Goal: Task Accomplishment & Management: Use online tool/utility

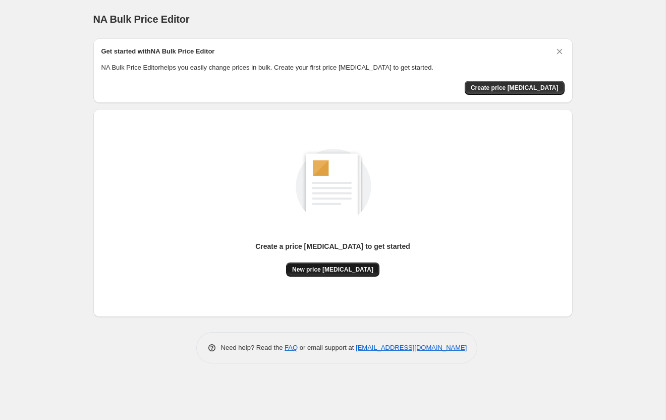
click at [355, 271] on span "New price [MEDICAL_DATA]" at bounding box center [332, 269] width 81 height 8
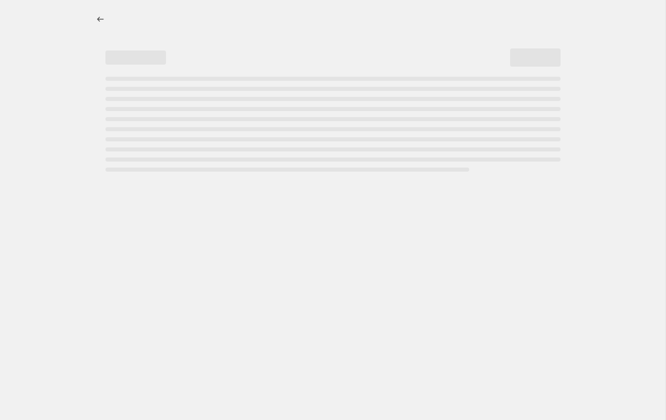
select select "percentage"
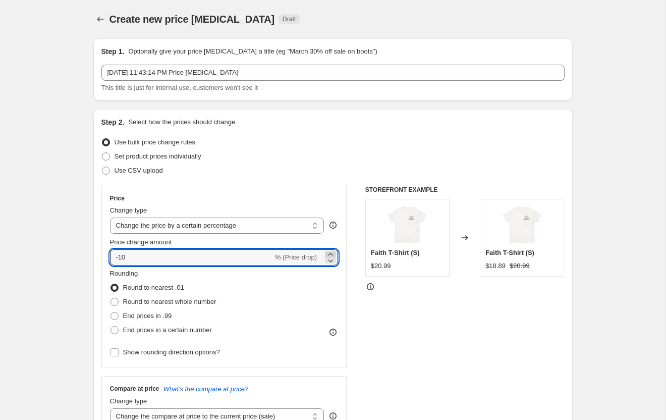
click at [332, 253] on icon at bounding box center [331, 254] width 10 height 10
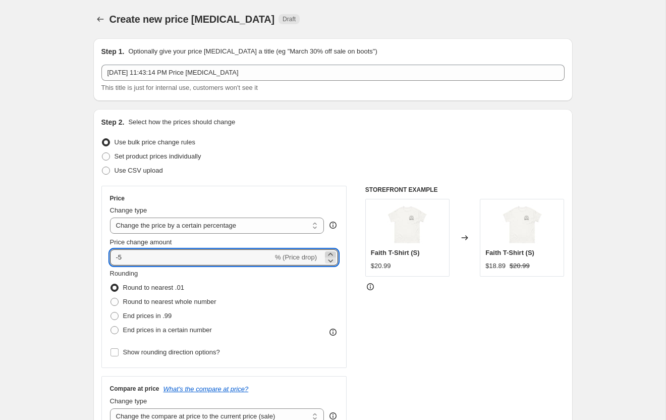
click at [332, 253] on icon at bounding box center [331, 254] width 10 height 10
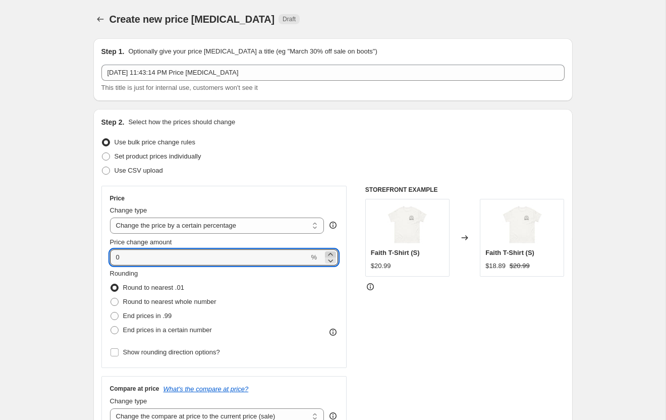
click at [332, 253] on icon at bounding box center [331, 254] width 10 height 10
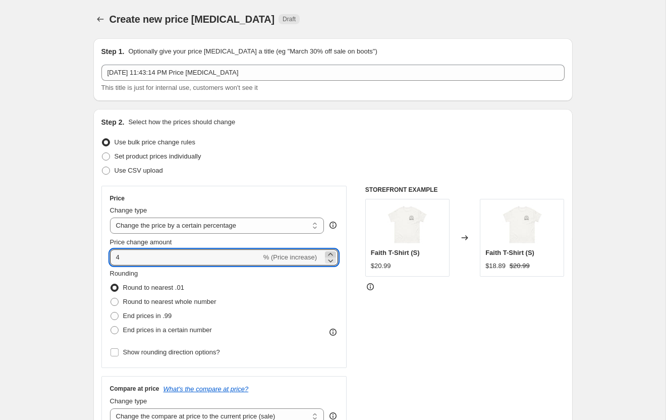
type input "5"
type input "70"
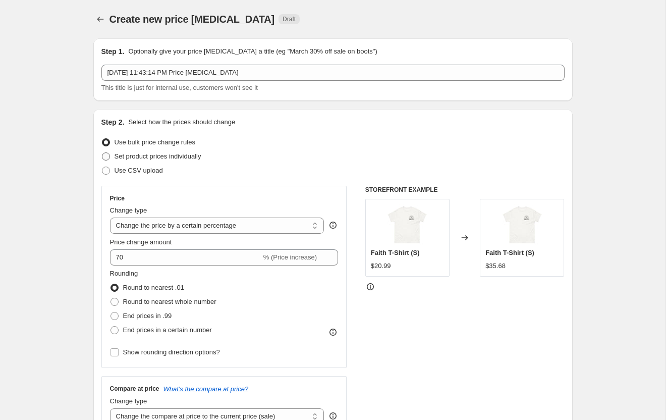
click at [106, 154] on span at bounding box center [106, 156] width 8 height 8
click at [102, 153] on input "Set product prices individually" at bounding box center [102, 152] width 1 height 1
radio input "true"
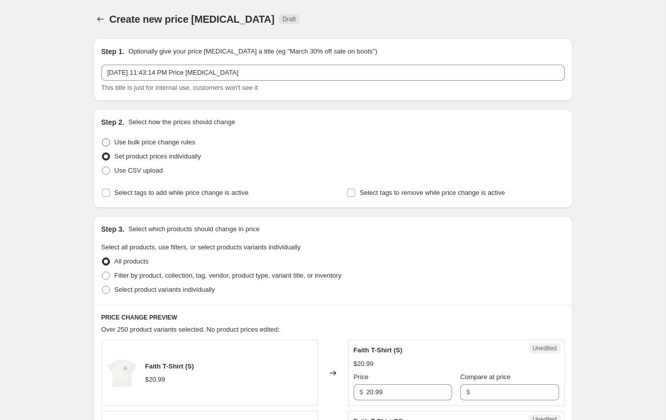
click at [103, 142] on span at bounding box center [106, 142] width 8 height 8
click at [102, 139] on input "Use bulk price change rules" at bounding box center [102, 138] width 1 height 1
radio input "true"
select select "percentage"
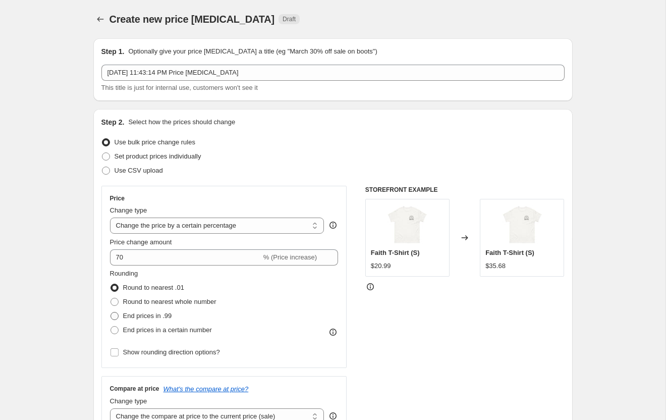
click at [115, 316] on span at bounding box center [115, 316] width 8 height 8
click at [111, 312] on input "End prices in .99" at bounding box center [111, 312] width 1 height 1
radio input "true"
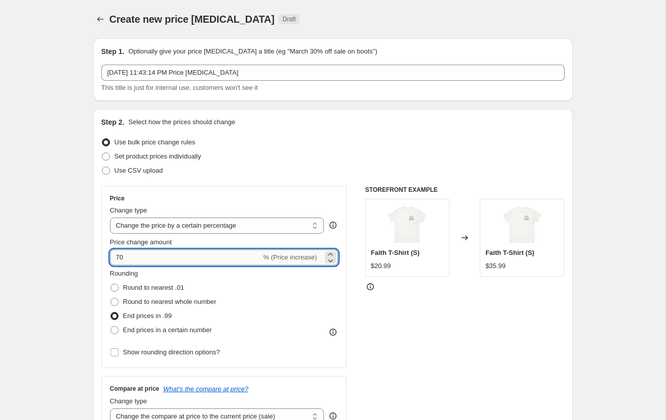
click at [156, 259] on input "70" at bounding box center [185, 257] width 151 height 16
type input "7"
type input "50"
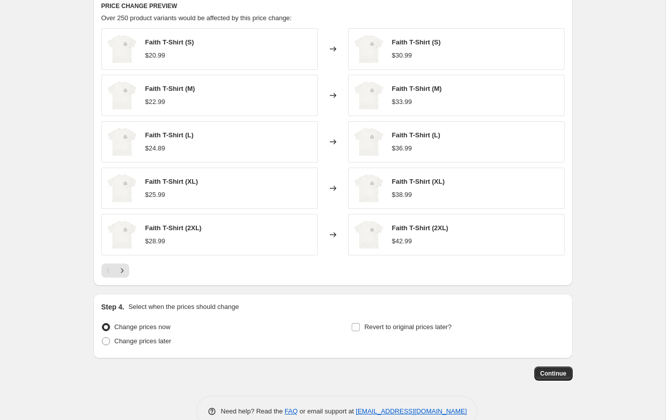
scroll to position [589, 0]
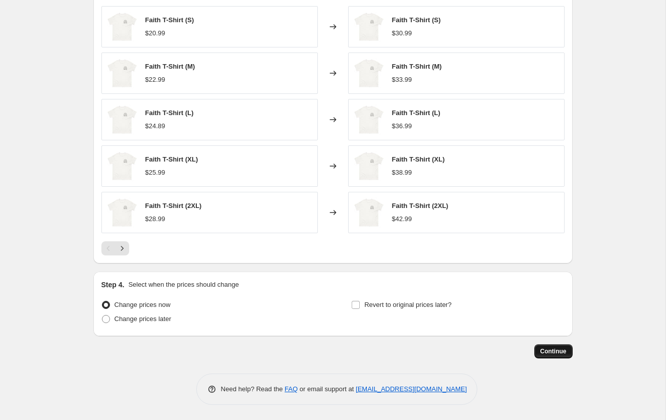
click at [541, 354] on span "Continue" at bounding box center [554, 351] width 26 height 8
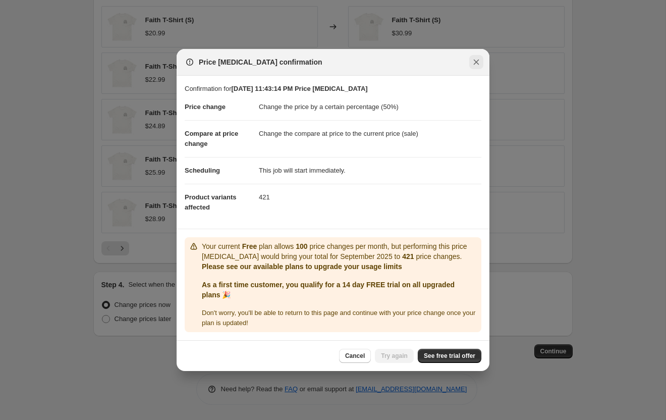
click at [476, 57] on icon "Close" at bounding box center [476, 62] width 10 height 10
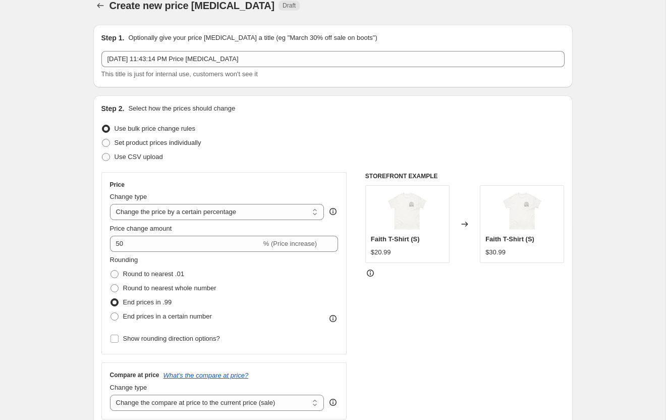
scroll to position [0, 0]
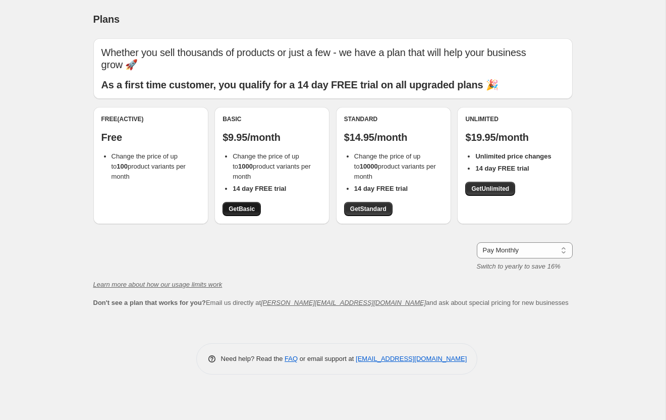
click at [230, 211] on span "Get Basic" at bounding box center [242, 209] width 26 height 8
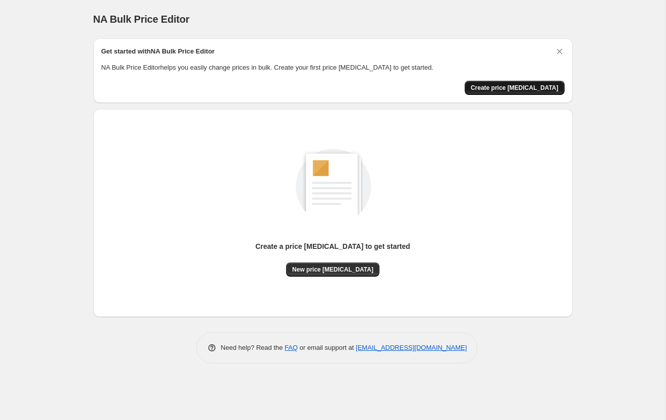
click at [497, 90] on span "Create price [MEDICAL_DATA]" at bounding box center [515, 88] width 88 height 8
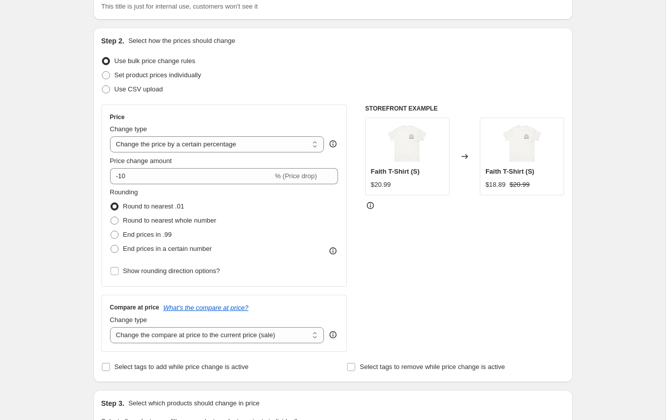
scroll to position [82, 0]
click at [305, 141] on select "Change the price to a certain amount Change the price by a certain amount Chang…" at bounding box center [217, 143] width 214 height 16
click at [306, 79] on div "Set product prices individually" at bounding box center [332, 74] width 463 height 14
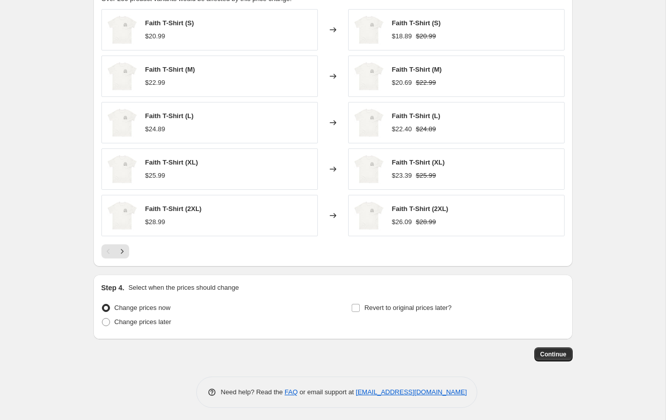
scroll to position [589, 0]
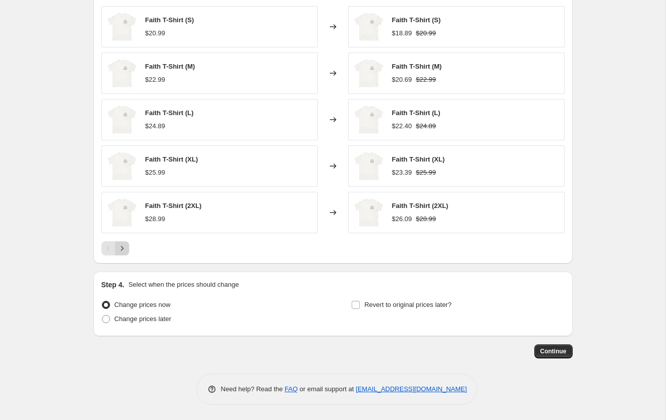
click at [123, 249] on icon "Next" at bounding box center [122, 248] width 10 height 10
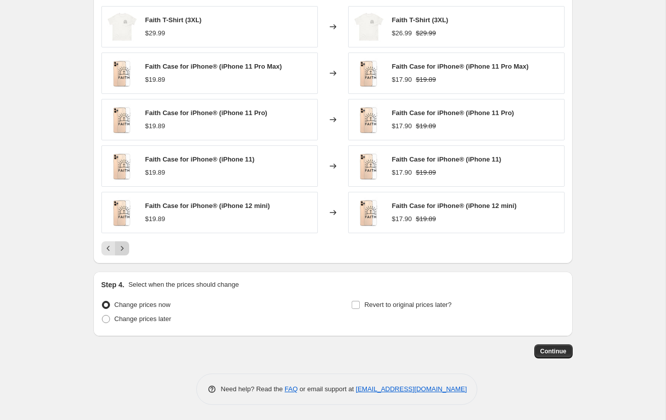
click at [123, 249] on icon "Next" at bounding box center [122, 248] width 10 height 10
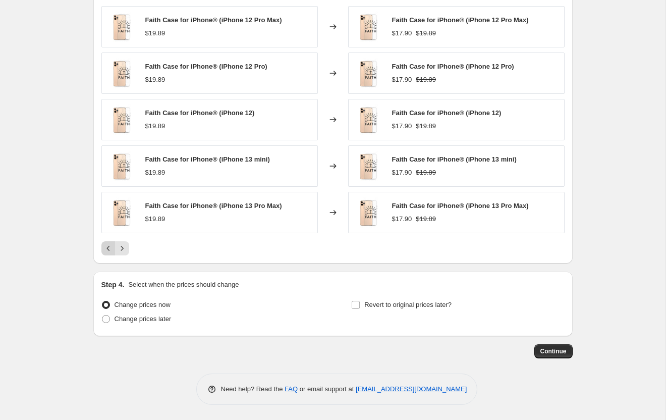
click at [110, 248] on icon "Previous" at bounding box center [108, 248] width 10 height 10
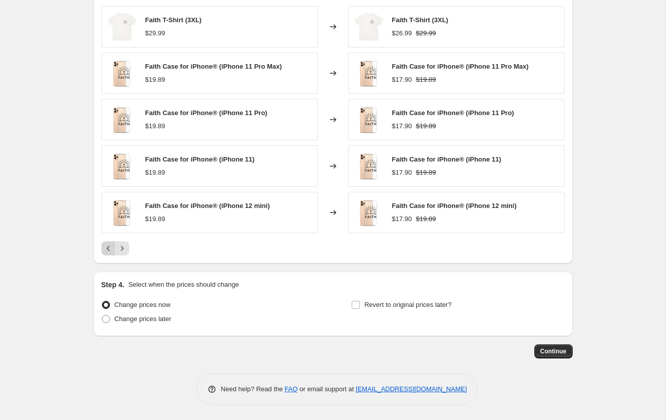
click at [110, 248] on icon "Previous" at bounding box center [108, 248] width 10 height 10
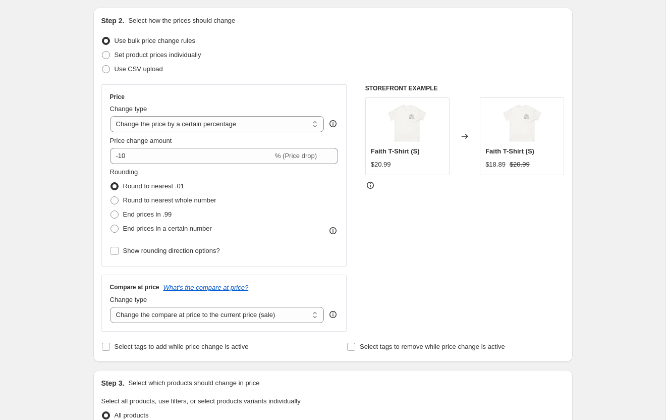
scroll to position [0, 0]
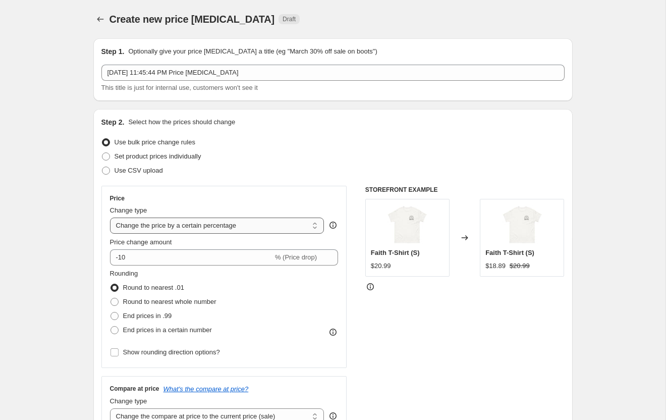
click at [190, 228] on select "Change the price to a certain amount Change the price by a certain amount Chang…" at bounding box center [217, 226] width 214 height 16
select select "margin"
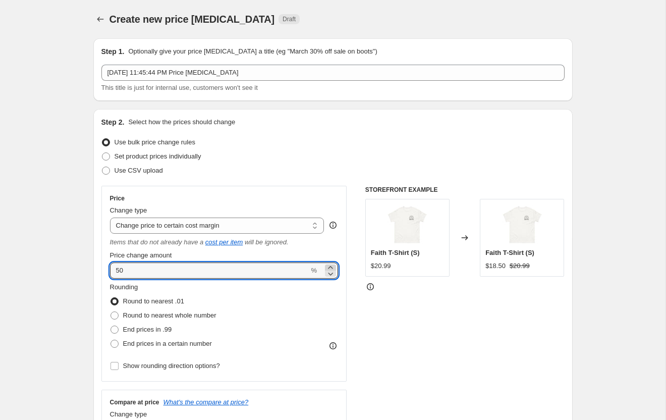
click at [329, 266] on icon at bounding box center [331, 267] width 10 height 10
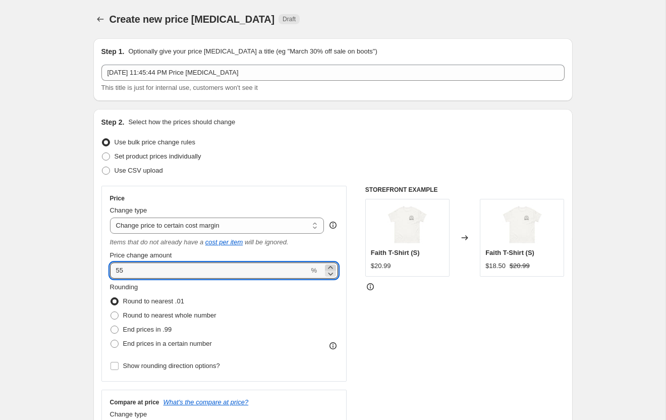
click at [329, 266] on icon at bounding box center [331, 267] width 10 height 10
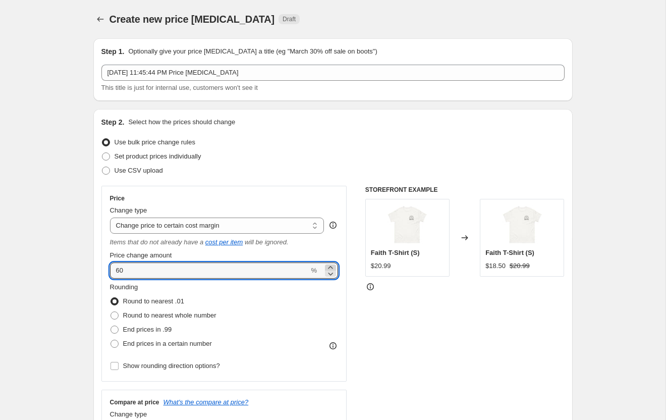
click at [329, 266] on icon at bounding box center [331, 267] width 10 height 10
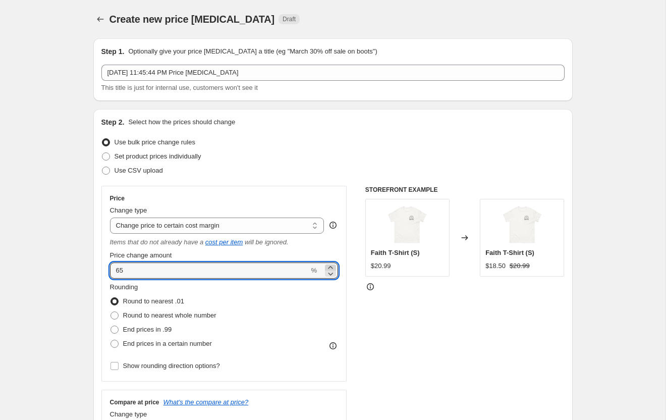
click at [329, 266] on icon at bounding box center [331, 267] width 10 height 10
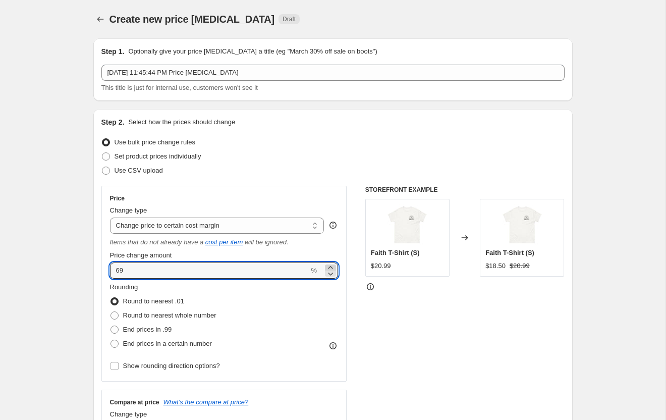
type input "70"
click at [115, 329] on span at bounding box center [115, 330] width 8 height 8
click at [111, 326] on input "End prices in .99" at bounding box center [111, 326] width 1 height 1
radio input "true"
click at [250, 270] on input "70" at bounding box center [209, 270] width 199 height 16
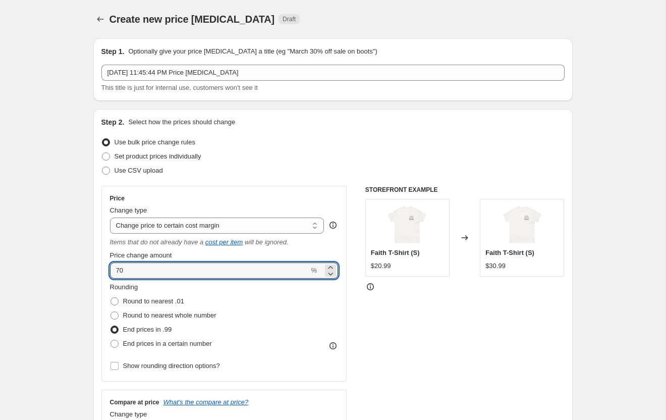
click at [297, 310] on div "Rounding Round to nearest .01 Round to nearest whole number End prices in .99 E…" at bounding box center [224, 316] width 229 height 69
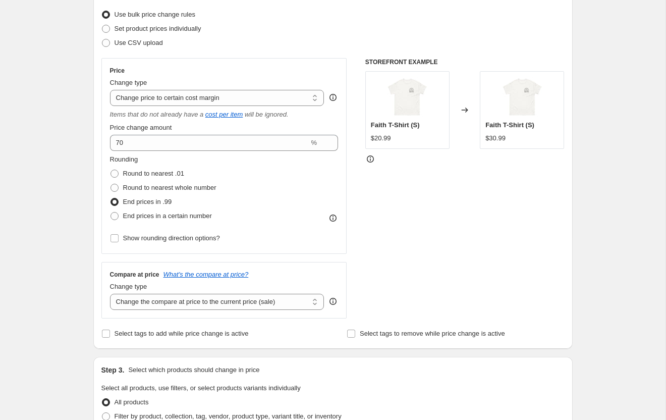
scroll to position [129, 0]
click at [280, 287] on div "Change type" at bounding box center [217, 286] width 214 height 10
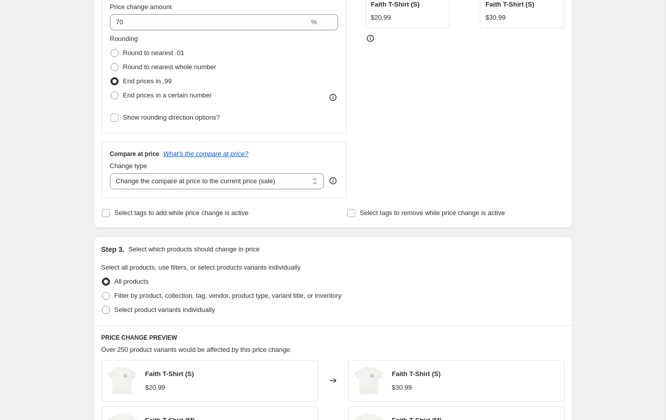
scroll to position [277, 0]
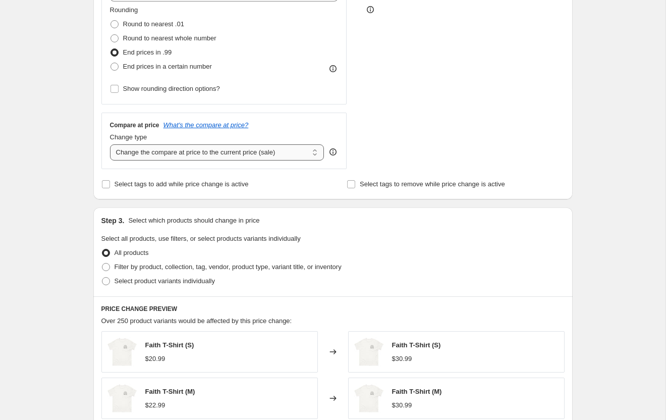
click at [225, 154] on select "Change the compare at price to the current price (sale) Change the compare at p…" at bounding box center [217, 152] width 214 height 16
click at [145, 154] on select "Change the compare at price to the current price (sale) Change the compare at p…" at bounding box center [217, 152] width 214 height 16
click at [110, 144] on select "Change the compare at price to the current price (sale) Change the compare at p…" at bounding box center [217, 152] width 214 height 16
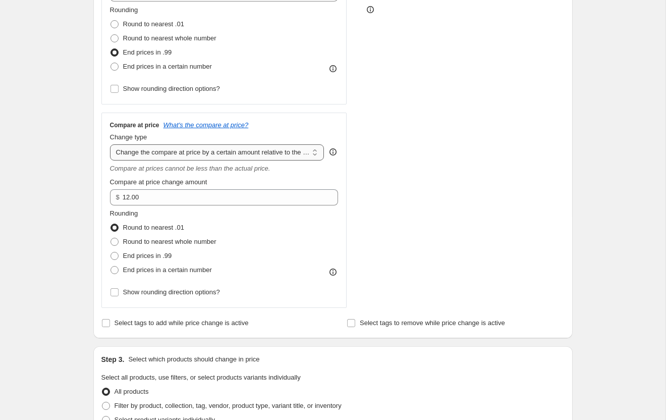
click at [158, 152] on select "Change the compare at price to the current price (sale) Change the compare at p…" at bounding box center [217, 152] width 214 height 16
select select "pp"
click at [110, 144] on select "Change the compare at price to the current price (sale) Change the compare at p…" at bounding box center [217, 152] width 214 height 16
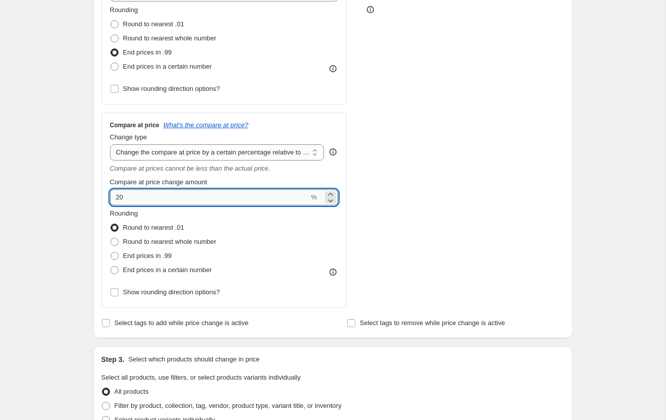
click at [185, 195] on input "20" at bounding box center [209, 197] width 199 height 16
type input "2"
type input "23"
click at [64, 181] on div "Create new price [MEDICAL_DATA]. This page is ready Create new price [MEDICAL_D…" at bounding box center [333, 303] width 666 height 1161
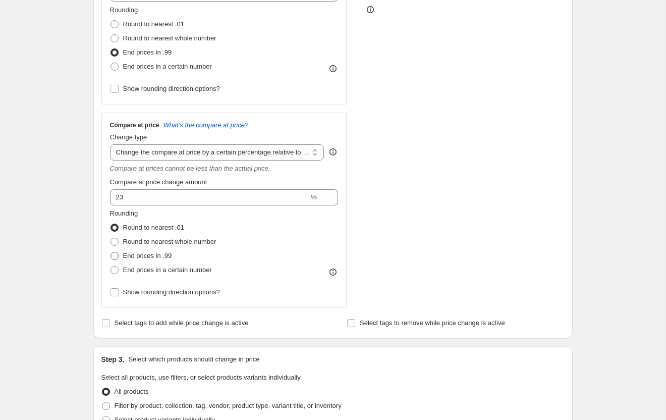
click at [113, 256] on span at bounding box center [115, 256] width 8 height 8
click at [111, 252] on input "End prices in .99" at bounding box center [111, 252] width 1 height 1
radio input "true"
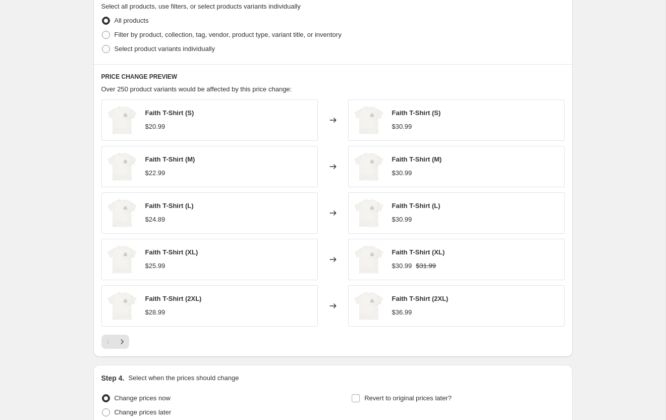
scroll to position [741, 0]
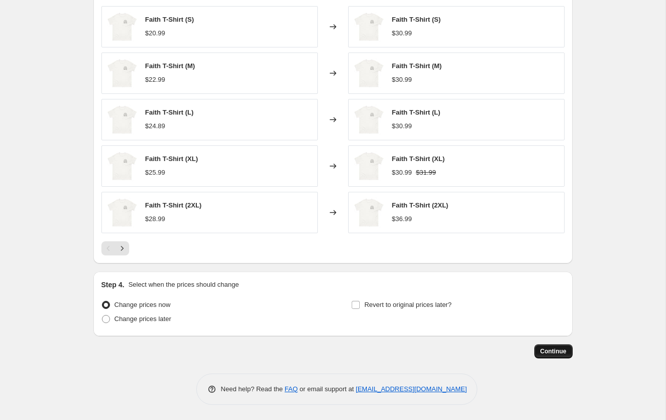
click at [545, 355] on span "Continue" at bounding box center [554, 351] width 26 height 8
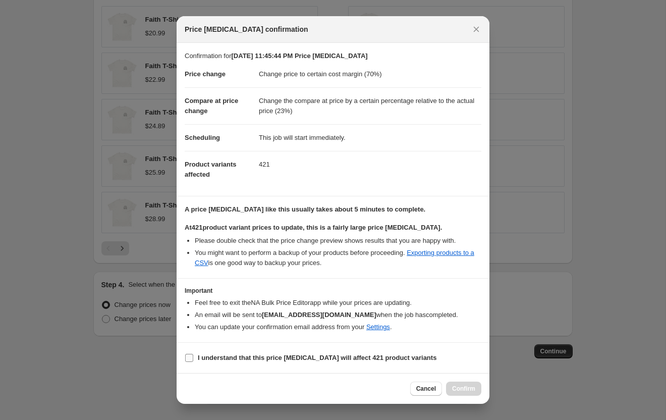
click at [208, 359] on b "I understand that this price [MEDICAL_DATA] will affect 421 product variants" at bounding box center [317, 358] width 239 height 8
click at [193, 359] on input "I understand that this price [MEDICAL_DATA] will affect 421 product variants" at bounding box center [189, 358] width 8 height 8
checkbox input "true"
click at [465, 392] on span "Confirm" at bounding box center [463, 389] width 23 height 8
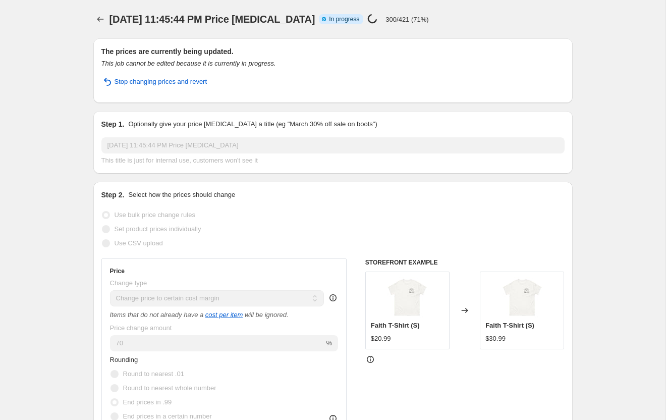
select select "margin"
select select "pp"
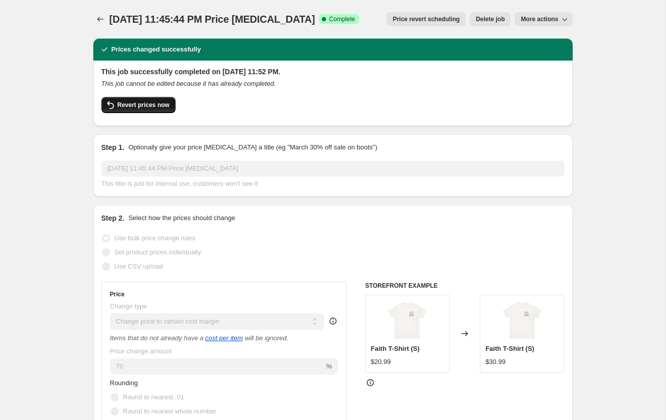
click at [149, 105] on span "Revert prices now" at bounding box center [144, 105] width 52 height 8
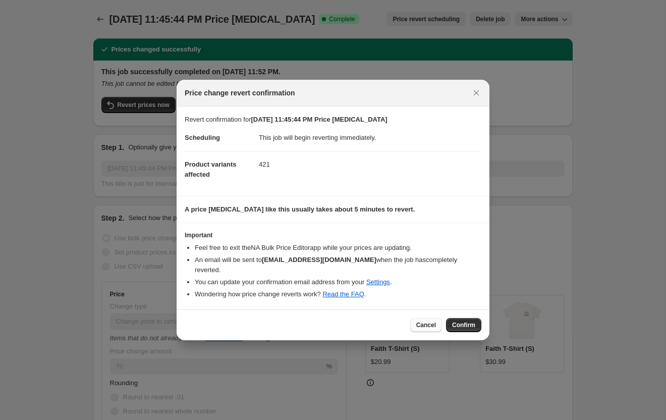
click at [419, 321] on span "Cancel" at bounding box center [426, 325] width 20 height 8
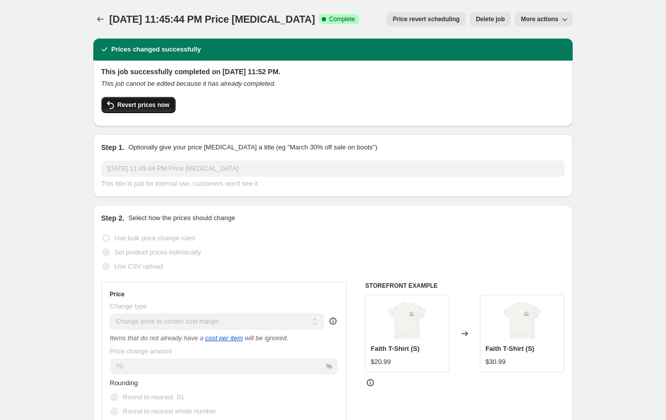
click at [123, 99] on button "Revert prices now" at bounding box center [138, 105] width 74 height 16
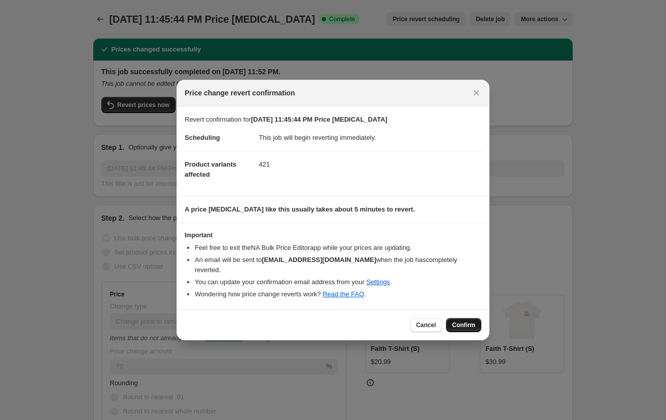
click at [458, 321] on span "Confirm" at bounding box center [463, 325] width 23 height 8
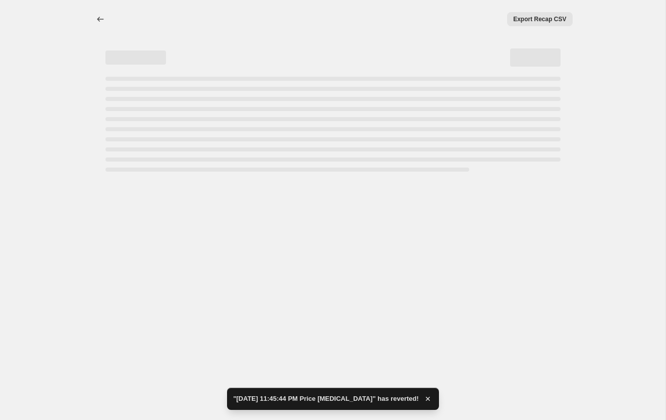
select select "margin"
select select "pp"
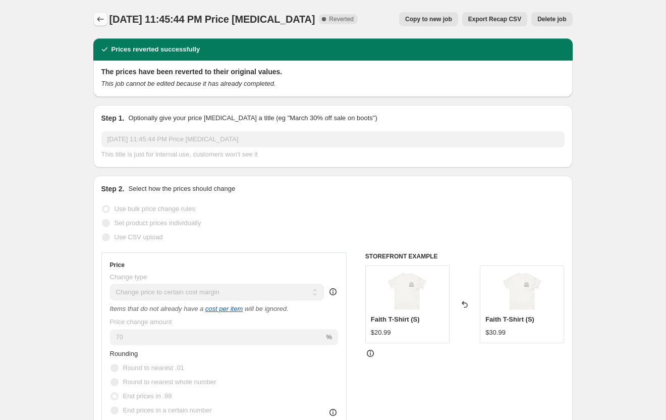
click at [98, 15] on icon "Price change jobs" at bounding box center [100, 19] width 10 height 10
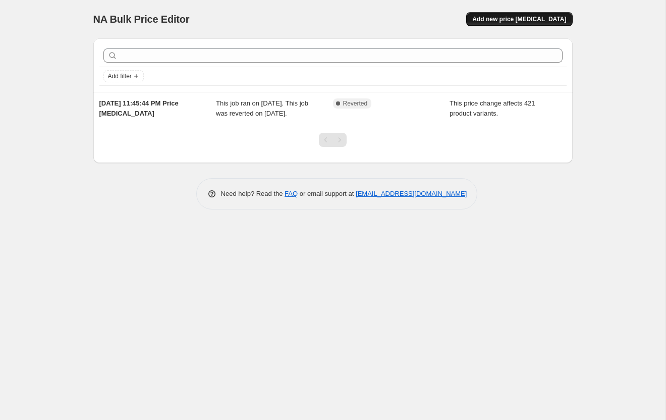
click at [513, 22] on span "Add new price [MEDICAL_DATA]" at bounding box center [519, 19] width 94 height 8
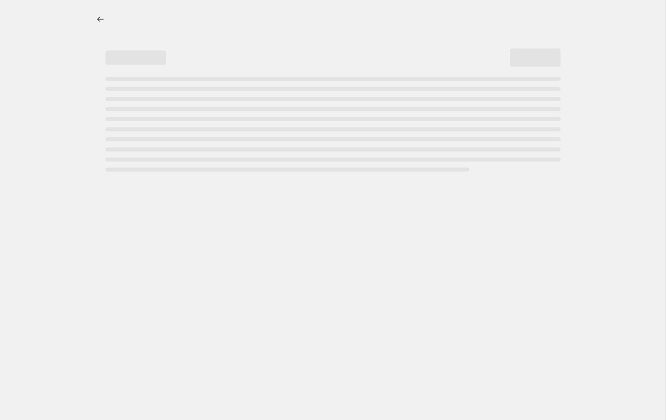
select select "percentage"
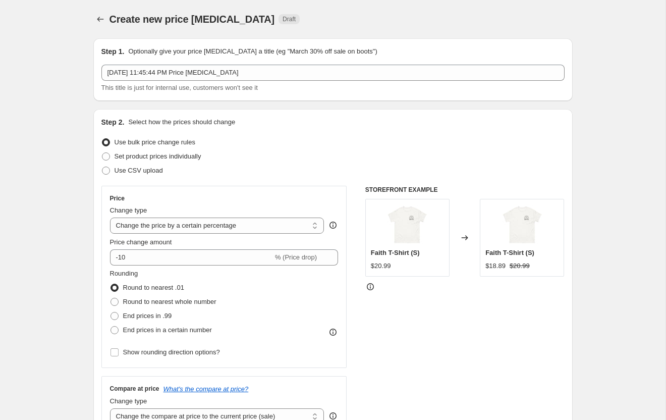
click at [368, 287] on icon at bounding box center [370, 287] width 10 height 10
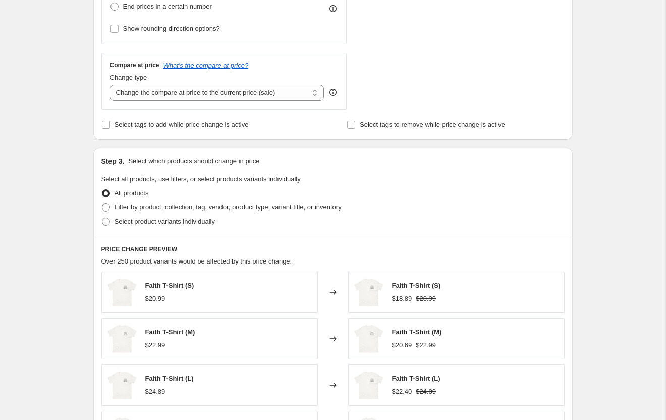
scroll to position [377, 0]
